Goal: Transaction & Acquisition: Purchase product/service

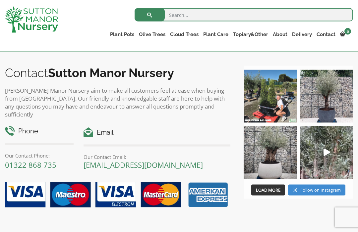
scroll to position [748, 0]
click at [271, 156] on img at bounding box center [269, 152] width 53 height 53
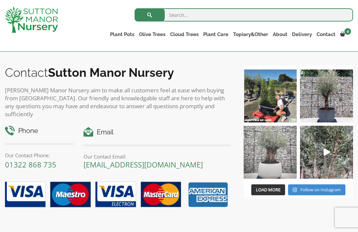
scroll to position [760, 0]
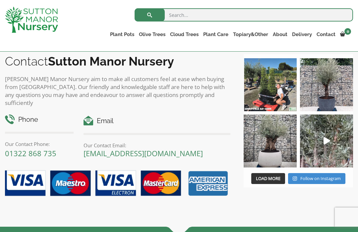
click at [0, 0] on link "Ilex Crenata Cloud Trees" at bounding box center [0, 0] width 0 height 0
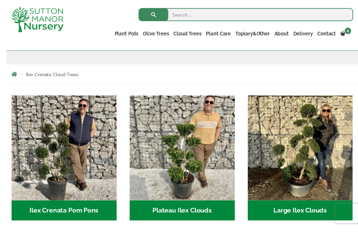
scroll to position [114, 0]
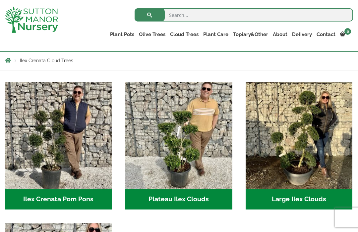
click at [310, 151] on img "Visit product category Large Ilex Clouds" at bounding box center [298, 135] width 107 height 107
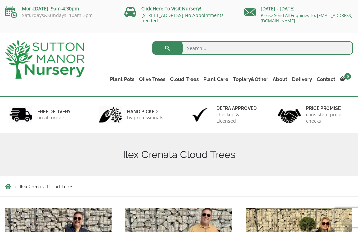
click at [0, 0] on link "Castlewellan" at bounding box center [0, 0] width 0 height 0
click at [0, 0] on link "Ligustrum Pom Poms" at bounding box center [0, 0] width 0 height 0
click at [0, 0] on link "Ligustrums" at bounding box center [0, 0] width 0 height 0
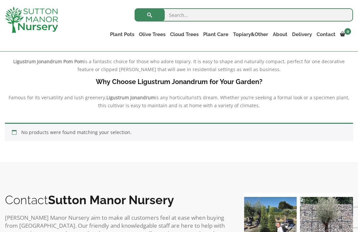
scroll to position [185, 0]
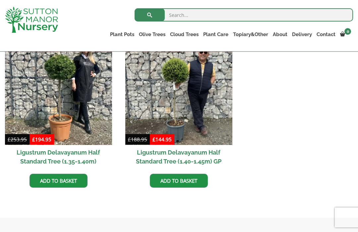
scroll to position [183, 0]
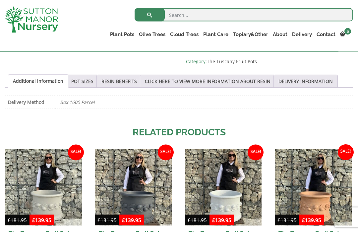
scroll to position [464, 0]
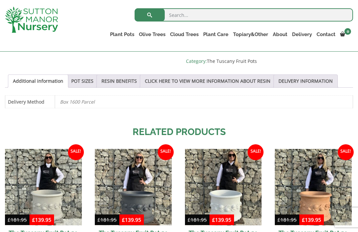
click at [0, 0] on link "Palm Trees" at bounding box center [0, 0] width 0 height 0
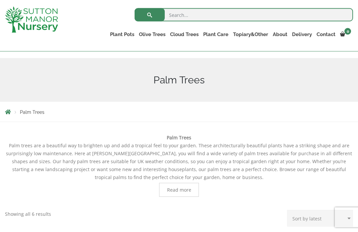
scroll to position [63, 0]
click at [0, 0] on link "The Amalfi Pots" at bounding box center [0, 0] width 0 height 0
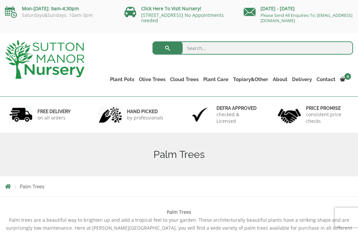
click at [0, 0] on link "The Milan Pots" at bounding box center [0, 0] width 0 height 0
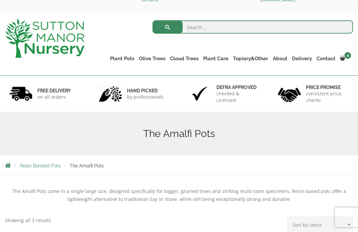
scroll to position [3, 0]
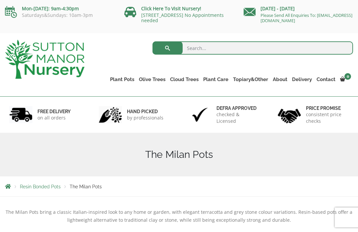
click at [0, 0] on link "The Capri Pots" at bounding box center [0, 0] width 0 height 0
click at [0, 0] on link "The Brunello Pots" at bounding box center [0, 0] width 0 height 0
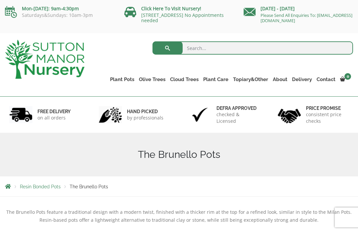
click at [0, 0] on link "The Atlantis Pots" at bounding box center [0, 0] width 0 height 0
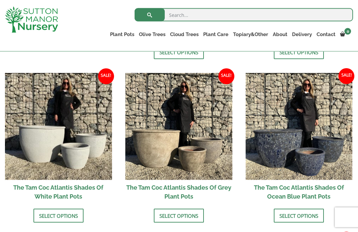
scroll to position [368, 0]
click at [69, 190] on h2 "The Tam Coc Atlantis Shades Of White Plant Pots" at bounding box center [58, 192] width 107 height 24
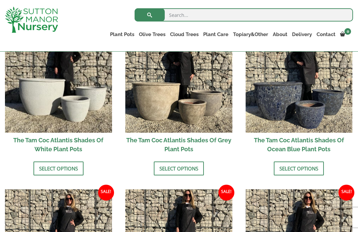
scroll to position [390, 0]
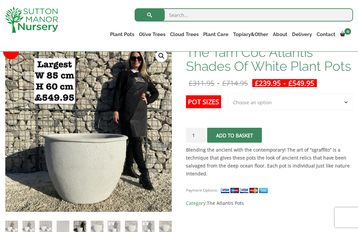
scroll to position [108, 0]
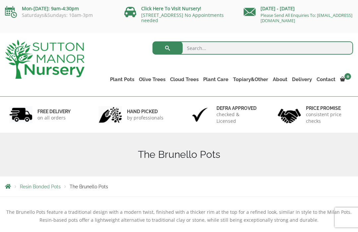
click at [0, 0] on link "Wabi-Sabi" at bounding box center [0, 0] width 0 height 0
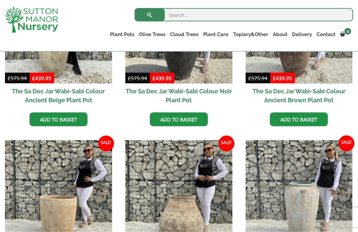
scroll to position [236, 0]
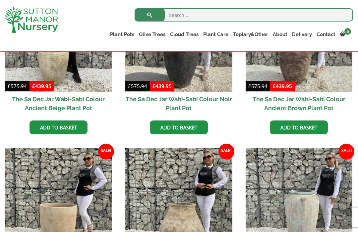
click at [0, 0] on link "Glazed Pots" at bounding box center [0, 0] width 0 height 0
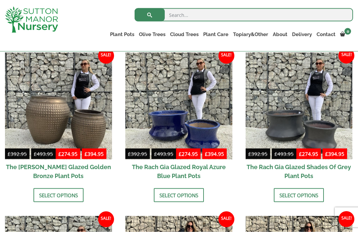
scroll to position [332, 0]
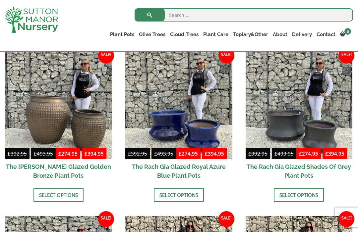
click at [325, 114] on img at bounding box center [298, 105] width 107 height 107
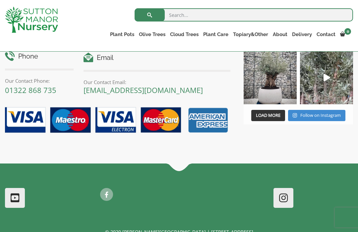
scroll to position [932, 0]
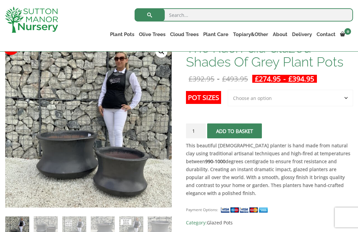
scroll to position [112, 0]
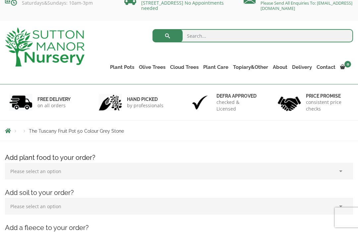
scroll to position [14, 0]
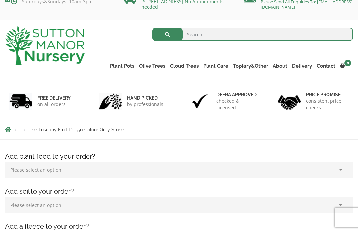
click at [302, 66] on link "Delivery" at bounding box center [301, 65] width 25 height 9
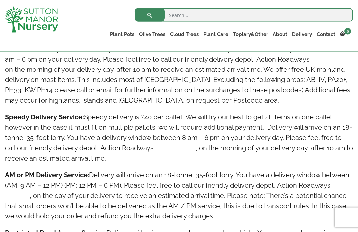
scroll to position [428, 0]
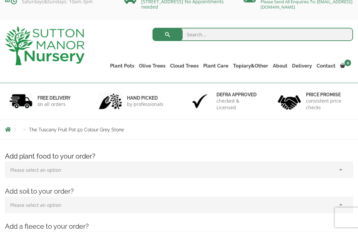
scroll to position [14, 0]
click at [0, 0] on link "Glazed Pots" at bounding box center [0, 0] width 0 height 0
click at [0, 0] on link "The Atlantis Pots" at bounding box center [0, 0] width 0 height 0
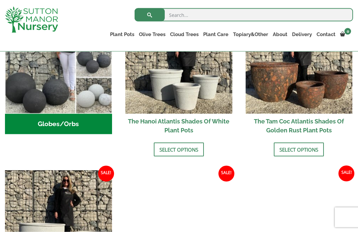
scroll to position [259, 0]
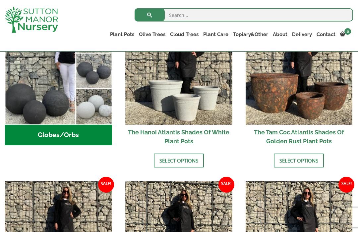
click at [328, 131] on h2 "The Tam Coc Atlantis Shades Of Golden Rust Plant Pots" at bounding box center [298, 137] width 107 height 24
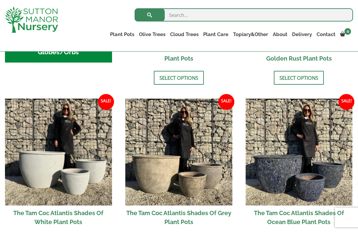
scroll to position [341, 0]
click at [188, 220] on h2 "The Tam Coc Atlantis Shades Of Grey Plant Pots" at bounding box center [178, 218] width 107 height 24
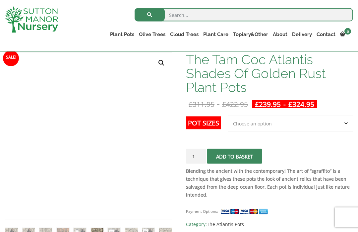
scroll to position [98, 0]
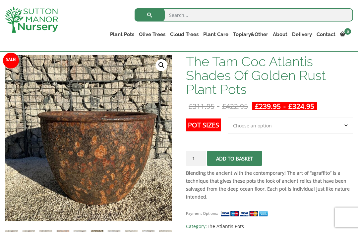
click at [348, 124] on select "Choose an option 3rd to Largest Pot In The Picture 2nd to Largest Pot In The Pi…" at bounding box center [290, 125] width 125 height 17
select select "3rd to Largest Pot In The Picture"
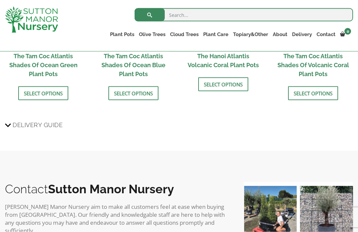
scroll to position [767, 0]
click at [22, 125] on span "Delivery Guide" at bounding box center [38, 125] width 50 height 12
click at [0, 0] on input "Delivery Guide" at bounding box center [0, 0] width 0 height 0
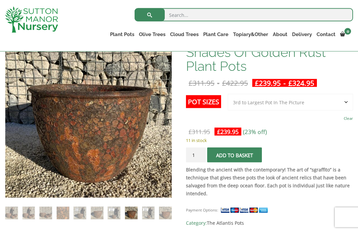
scroll to position [122, 0]
click at [345, 105] on select "Choose an option 3rd to Largest Pot In The Picture 2nd to Largest Pot In The Pi…" at bounding box center [290, 102] width 125 height 17
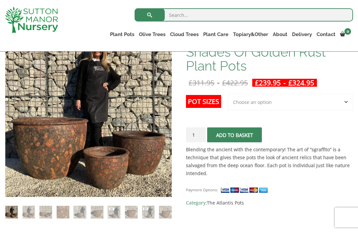
click at [347, 101] on select "Choose an option 3rd to Largest Pot In The Picture 2nd to Largest Pot In The Pi…" at bounding box center [290, 102] width 125 height 17
click at [344, 103] on select "Choose an option 3rd to Largest Pot In The Picture 2nd to Largest Pot In The Pi…" at bounding box center [290, 102] width 125 height 17
select select "2nd to Largest Pot In The Picture"
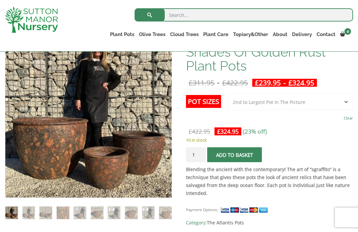
click at [347, 102] on select "Choose an option 3rd to Largest Pot In The Picture 2nd to Largest Pot In The Pi…" at bounding box center [290, 102] width 125 height 17
select select
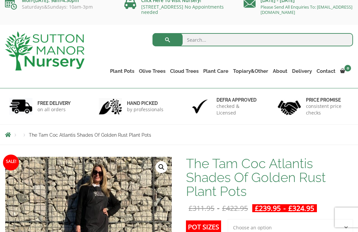
scroll to position [0, 0]
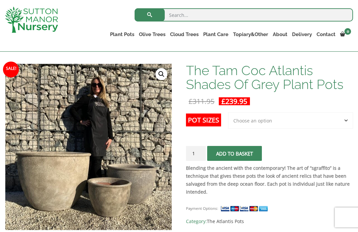
scroll to position [90, 0]
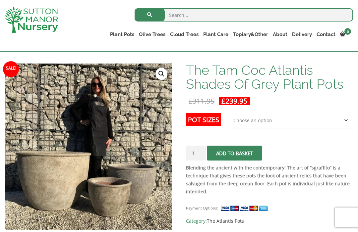
click at [344, 123] on select "Choose an option 3rd to Largest Pot In The Picture" at bounding box center [290, 120] width 125 height 17
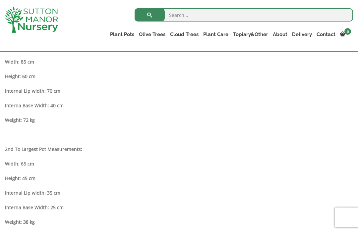
scroll to position [339, 0]
